Goal: Task Accomplishment & Management: Manage account settings

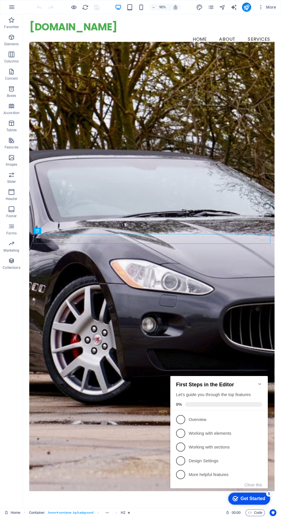
click at [12, 6] on icon "button" at bounding box center [11, 7] width 7 height 7
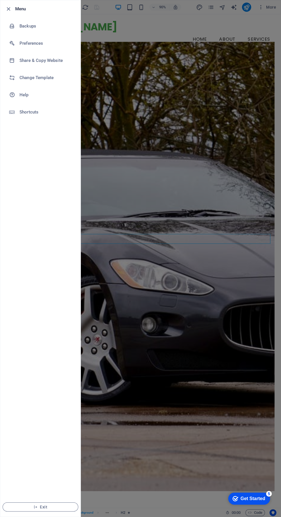
click at [52, 25] on h6 "Backups" at bounding box center [45, 26] width 53 height 7
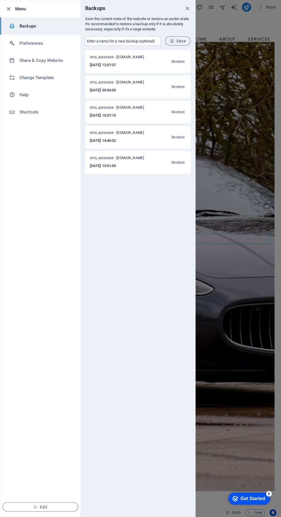
click at [179, 62] on span "Restore" at bounding box center [177, 61] width 13 height 7
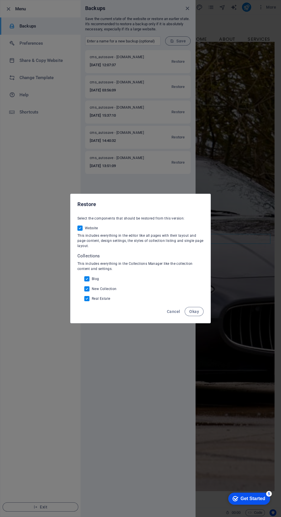
click at [195, 313] on span "Okay" at bounding box center [194, 311] width 10 height 5
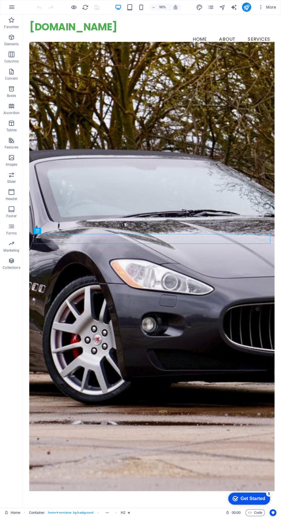
click at [263, 9] on icon "button" at bounding box center [261, 7] width 6 height 6
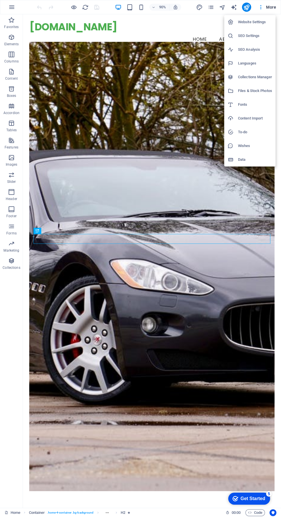
click at [264, 18] on li "Website Settings" at bounding box center [249, 22] width 51 height 14
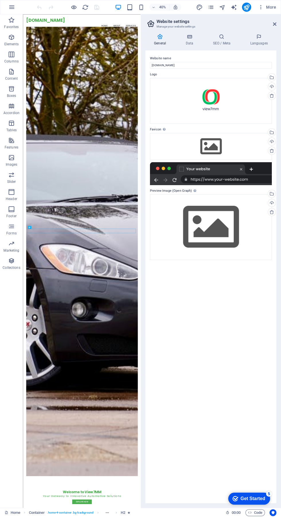
click at [273, 7] on span "More" at bounding box center [267, 7] width 18 height 6
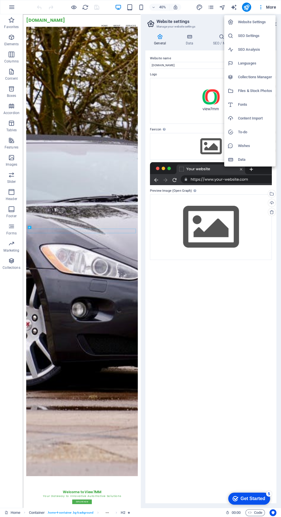
click at [264, 77] on h6 "Collections Manager" at bounding box center [255, 77] width 34 height 7
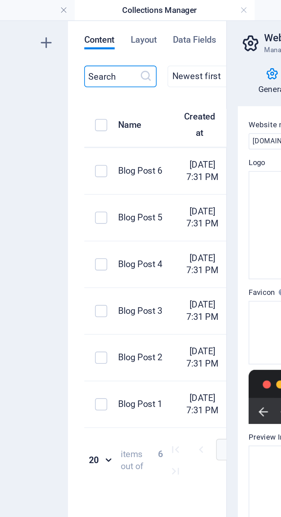
click at [89, 52] on label "items list" at bounding box center [87, 52] width 5 height 5
click at [0, 0] on input "items list" at bounding box center [0, 0] width 0 height 0
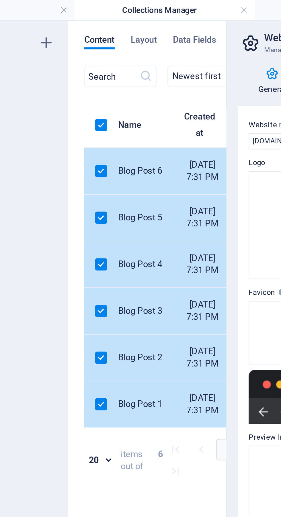
click at [88, 75] on label "items list" at bounding box center [87, 72] width 5 height 5
click at [0, 0] on input "items list" at bounding box center [0, 0] width 0 height 0
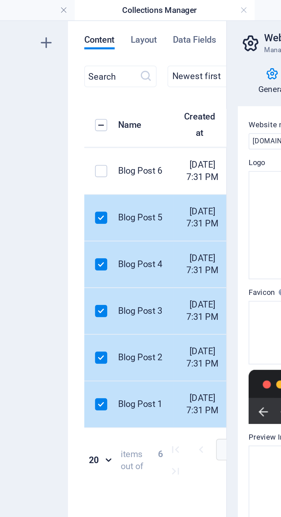
click at [89, 53] on label "items list" at bounding box center [87, 52] width 5 height 5
click at [0, 0] on input "items list" at bounding box center [0, 0] width 0 height 0
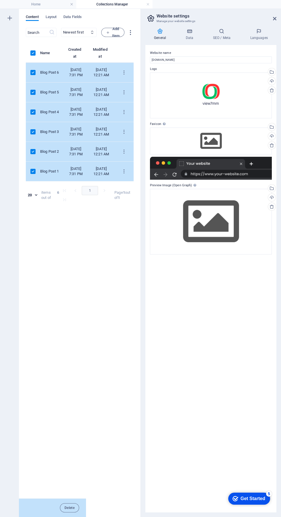
click at [274, 19] on icon at bounding box center [274, 18] width 3 height 5
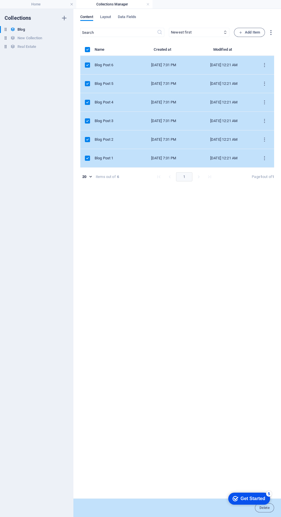
click at [109, 17] on span "Layout" at bounding box center [105, 17] width 11 height 8
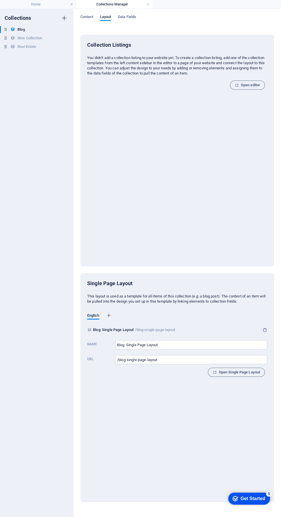
click at [259, 81] on button "Open editor" at bounding box center [247, 85] width 35 height 9
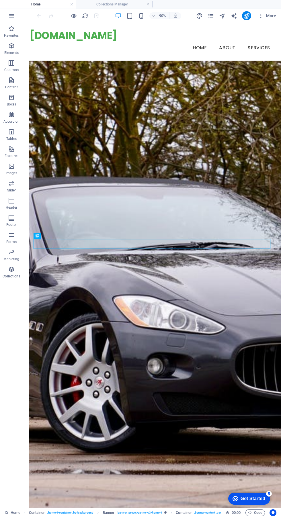
click at [211, 17] on icon "pages" at bounding box center [210, 16] width 7 height 7
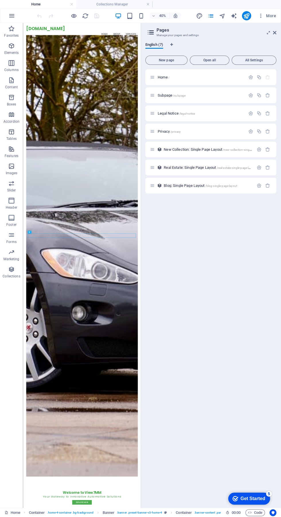
click at [13, 13] on icon "button" at bounding box center [11, 15] width 7 height 7
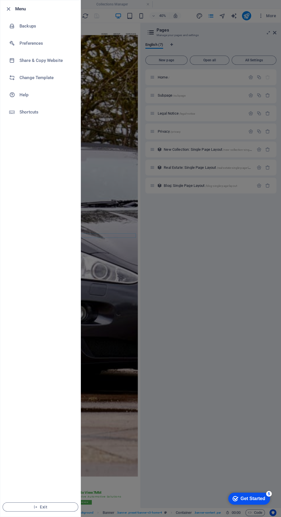
click at [34, 78] on h6 "Change Template" at bounding box center [45, 77] width 53 height 7
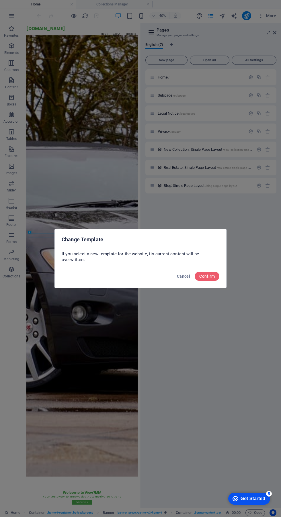
click at [208, 275] on span "Confirm" at bounding box center [206, 276] width 15 height 5
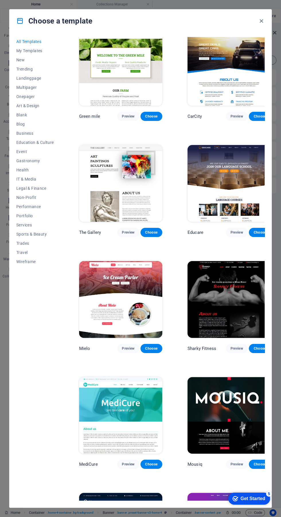
scroll to position [3406, 0]
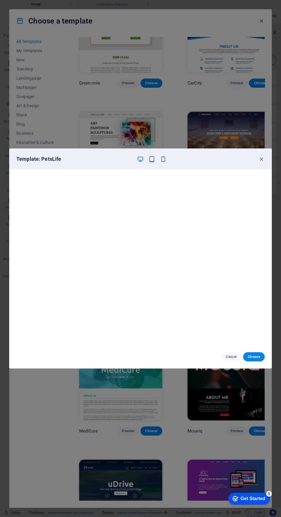
click at [261, 158] on icon "button" at bounding box center [261, 159] width 7 height 7
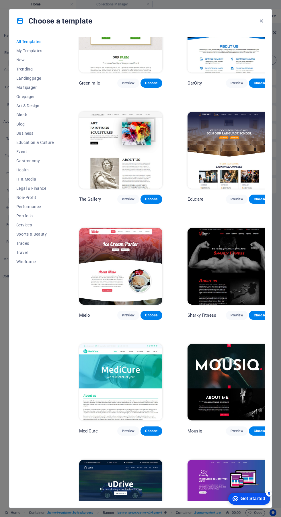
click at [29, 60] on span "New" at bounding box center [35, 60] width 38 height 5
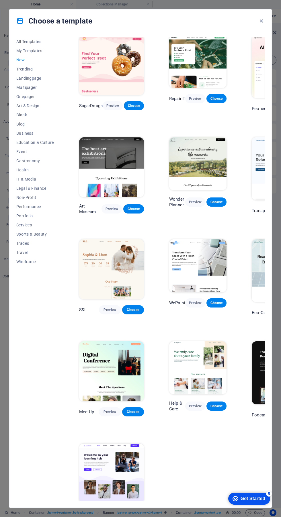
scroll to position [0, 0]
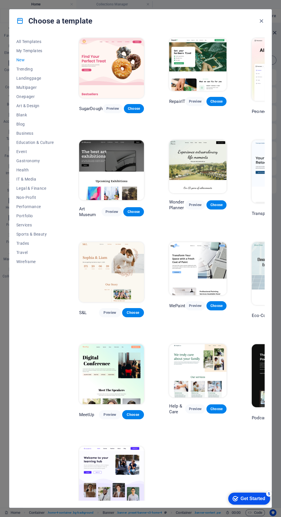
click at [29, 49] on span "My Templates" at bounding box center [35, 50] width 38 height 5
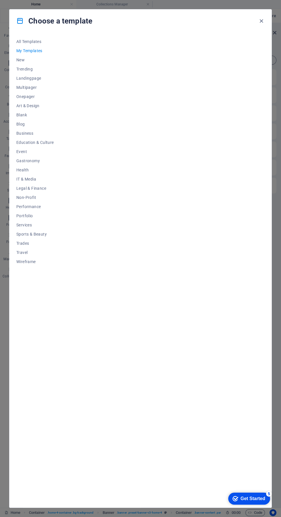
click at [21, 115] on span "Blank" at bounding box center [35, 115] width 38 height 5
click at [261, 21] on icon "button" at bounding box center [261, 21] width 7 height 7
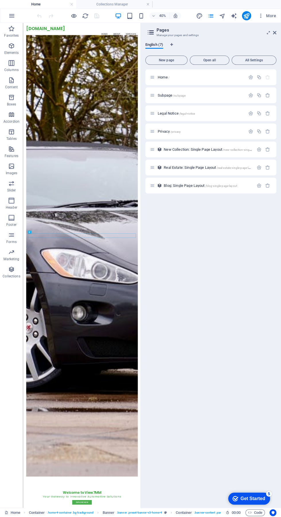
click at [11, 16] on icon "button" at bounding box center [11, 15] width 7 height 7
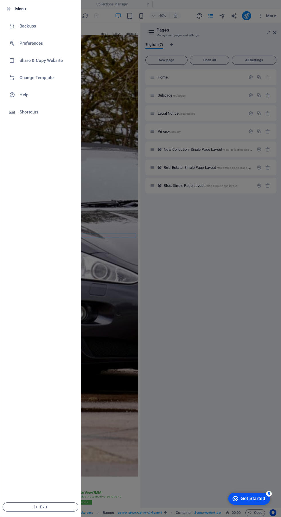
click at [19, 25] on h6 "Backups" at bounding box center [45, 26] width 53 height 7
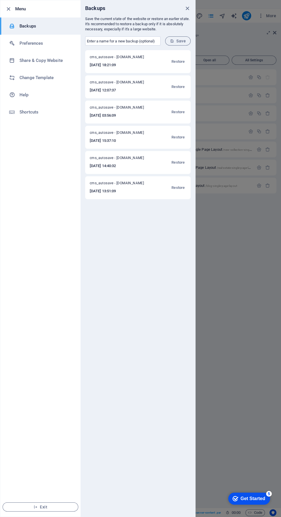
click at [178, 62] on span "Restore" at bounding box center [177, 61] width 13 height 7
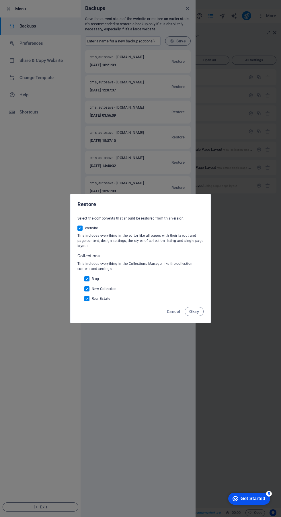
click at [191, 314] on span "Okay" at bounding box center [194, 311] width 10 height 5
